Goal: Task Accomplishment & Management: Use online tool/utility

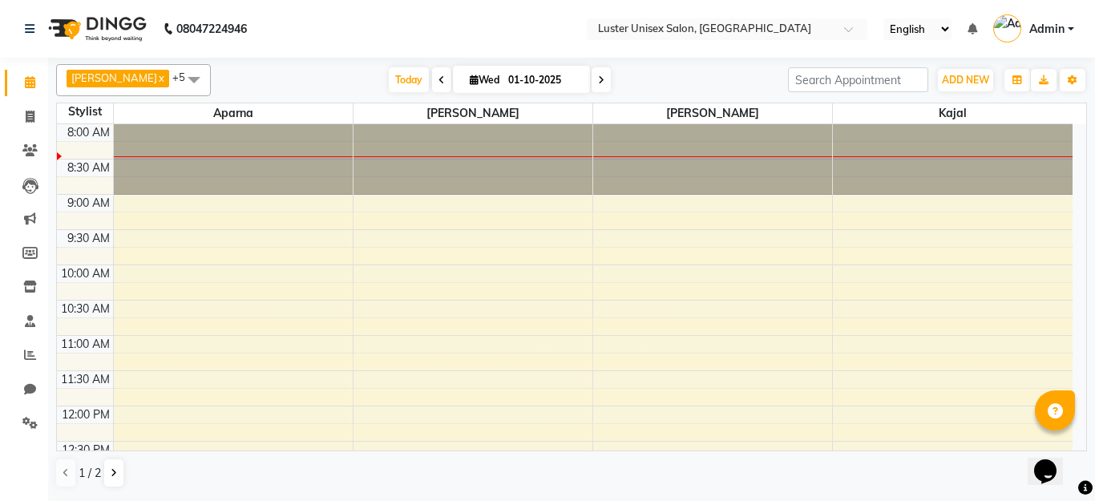
click at [438, 78] on icon at bounding box center [441, 80] width 6 height 10
type input "30-09-2025"
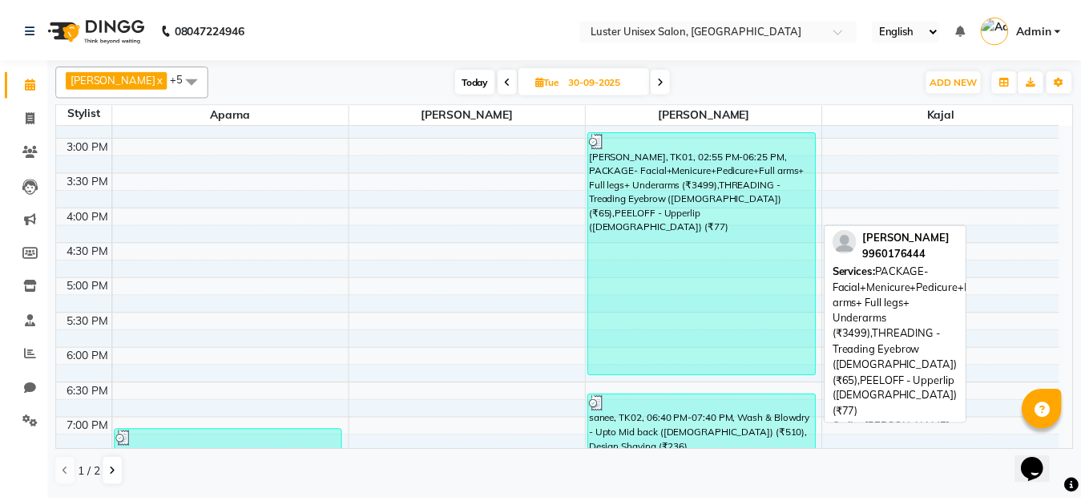
scroll to position [561, 0]
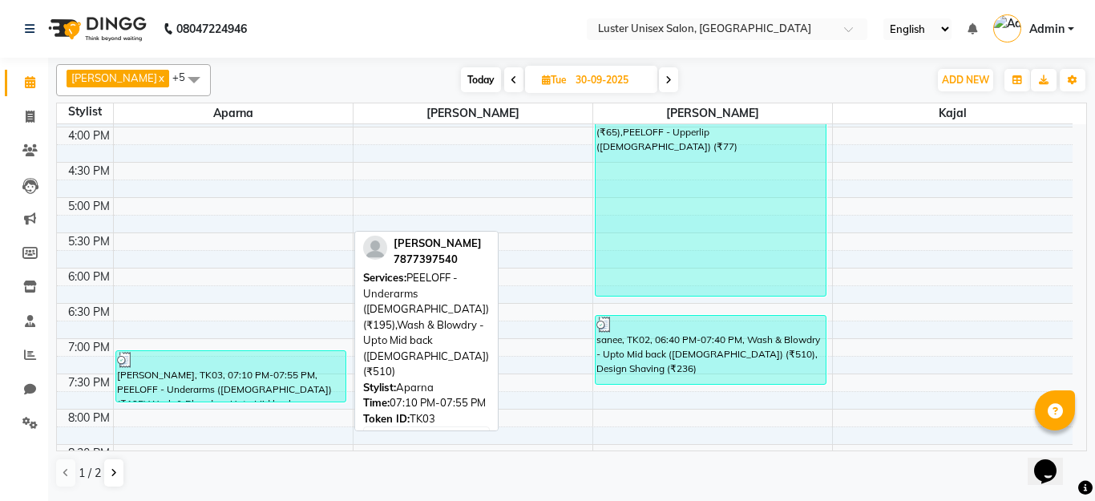
click at [255, 375] on div "[PERSON_NAME], TK03, 07:10 PM-07:55 PM, PEELOFF - Underarms ([DEMOGRAPHIC_DATA]…" at bounding box center [231, 376] width 230 height 50
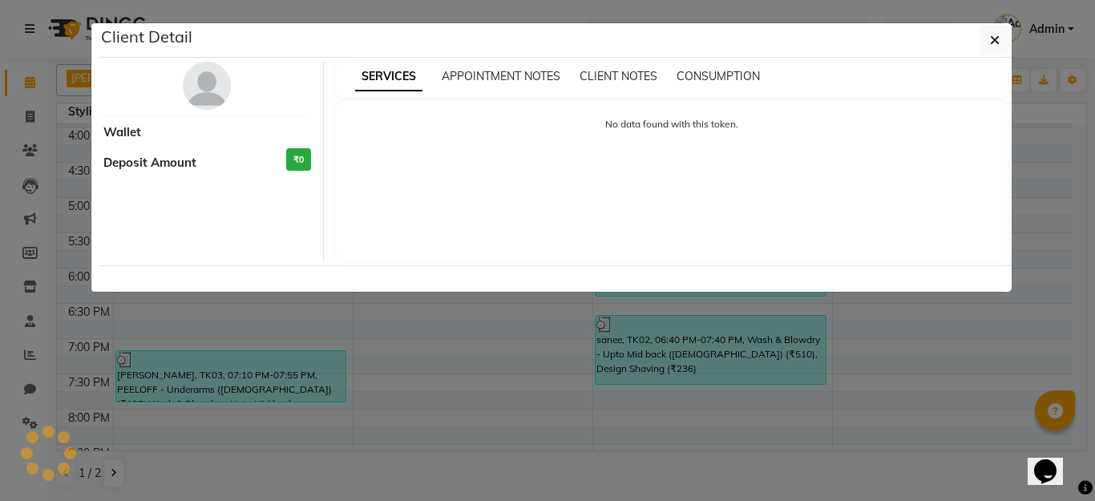
select select "3"
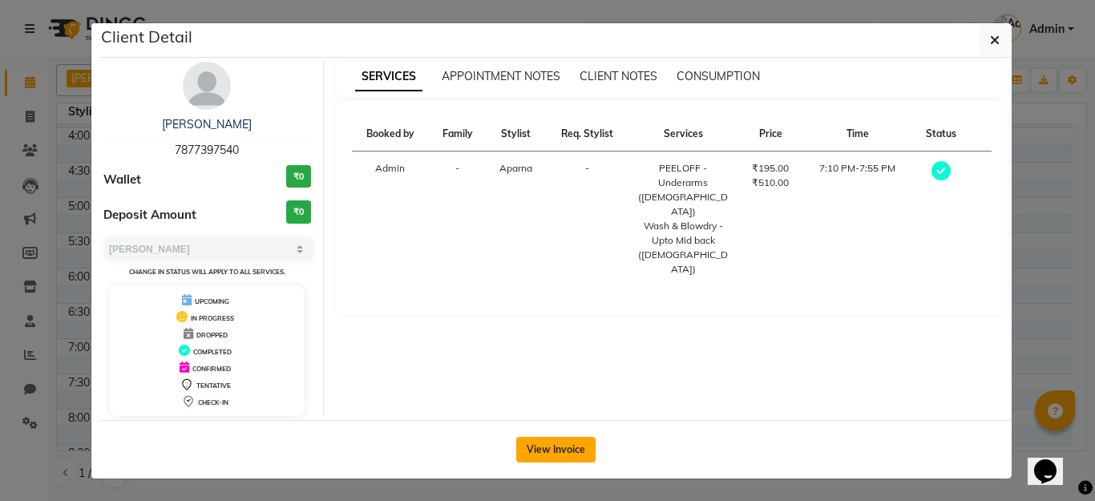
click at [517, 458] on button "View Invoice" at bounding box center [555, 450] width 79 height 26
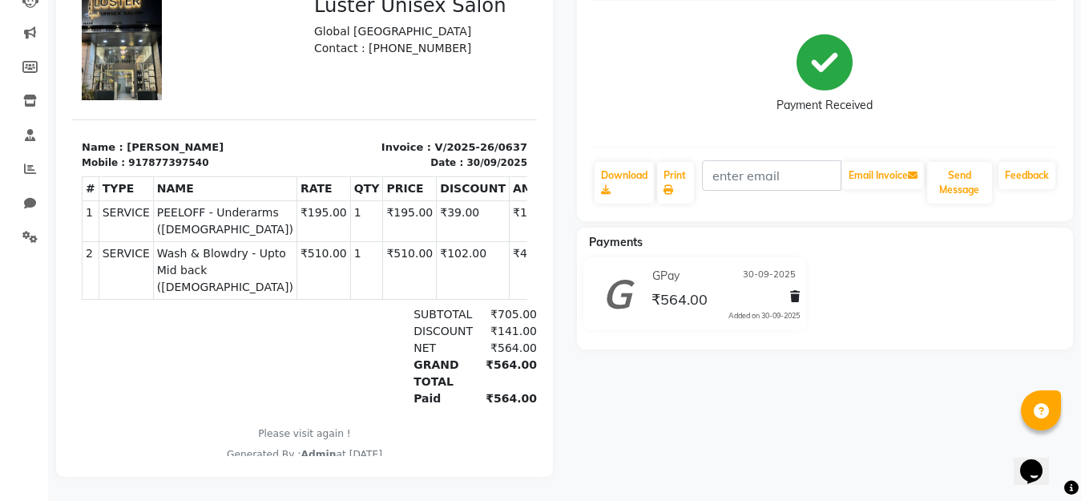
scroll to position [119, 0]
